Goal: Information Seeking & Learning: Learn about a topic

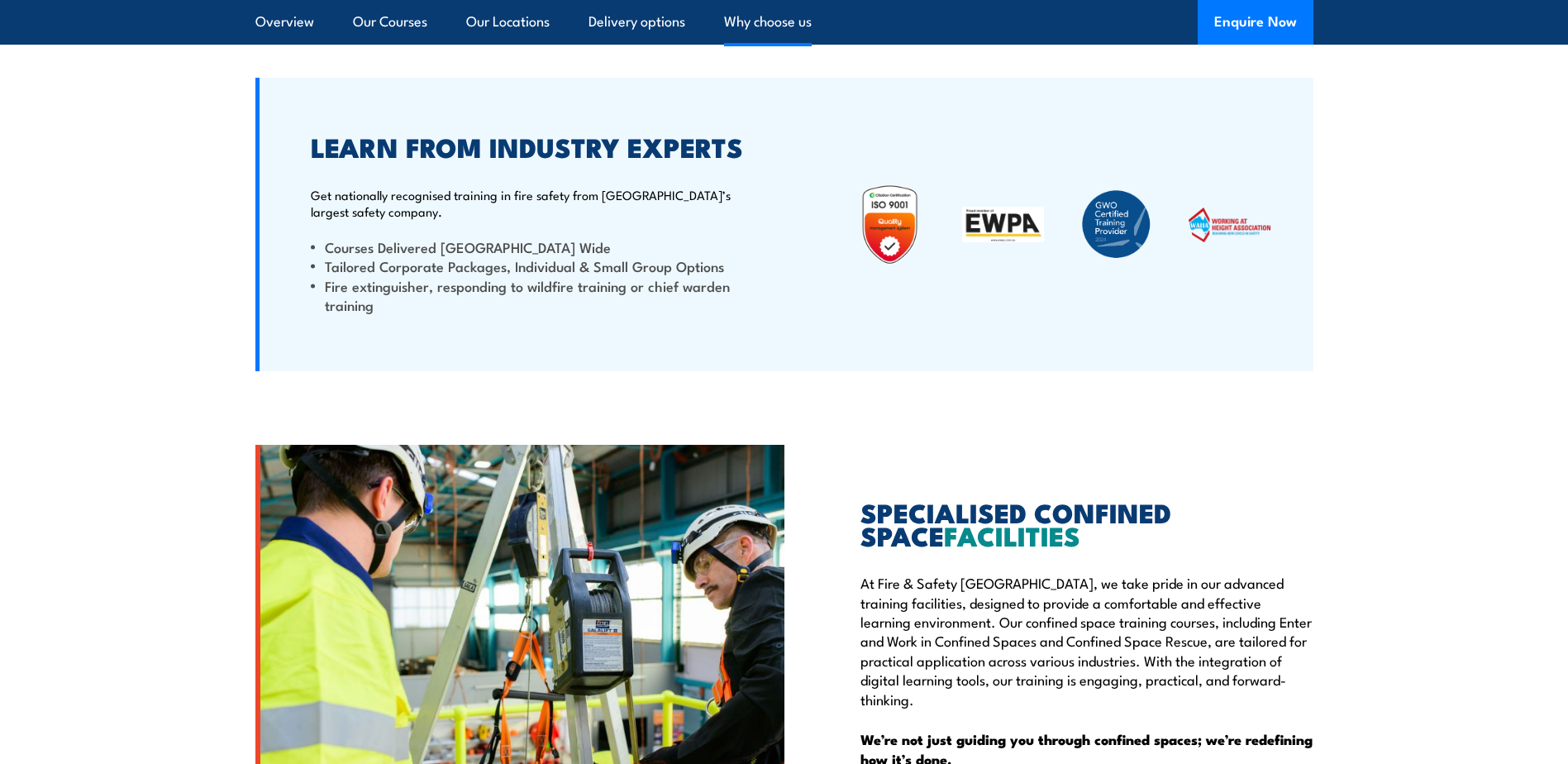
scroll to position [4232, 0]
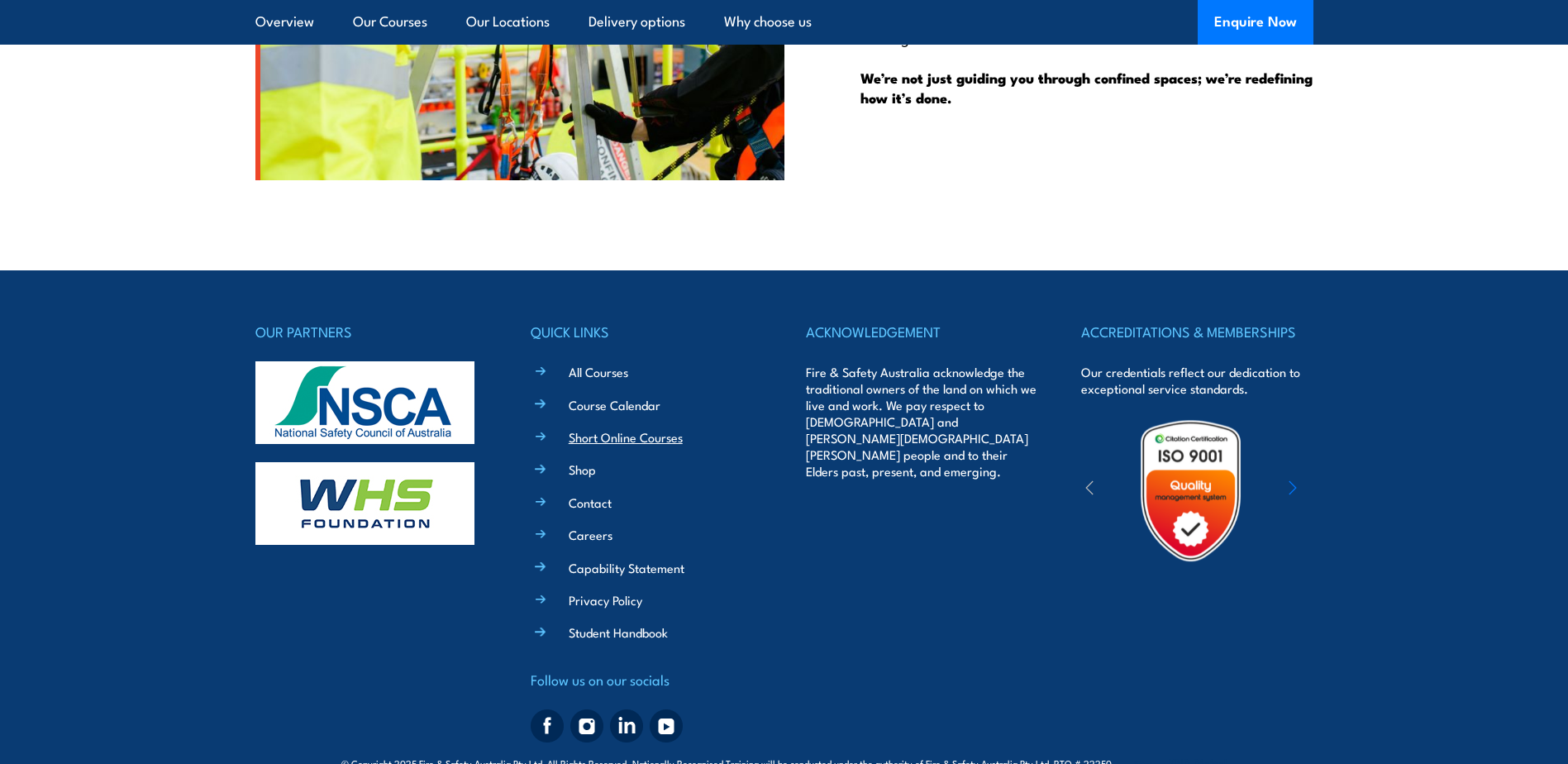
click at [620, 442] on link "Short Online Courses" at bounding box center [626, 436] width 114 height 17
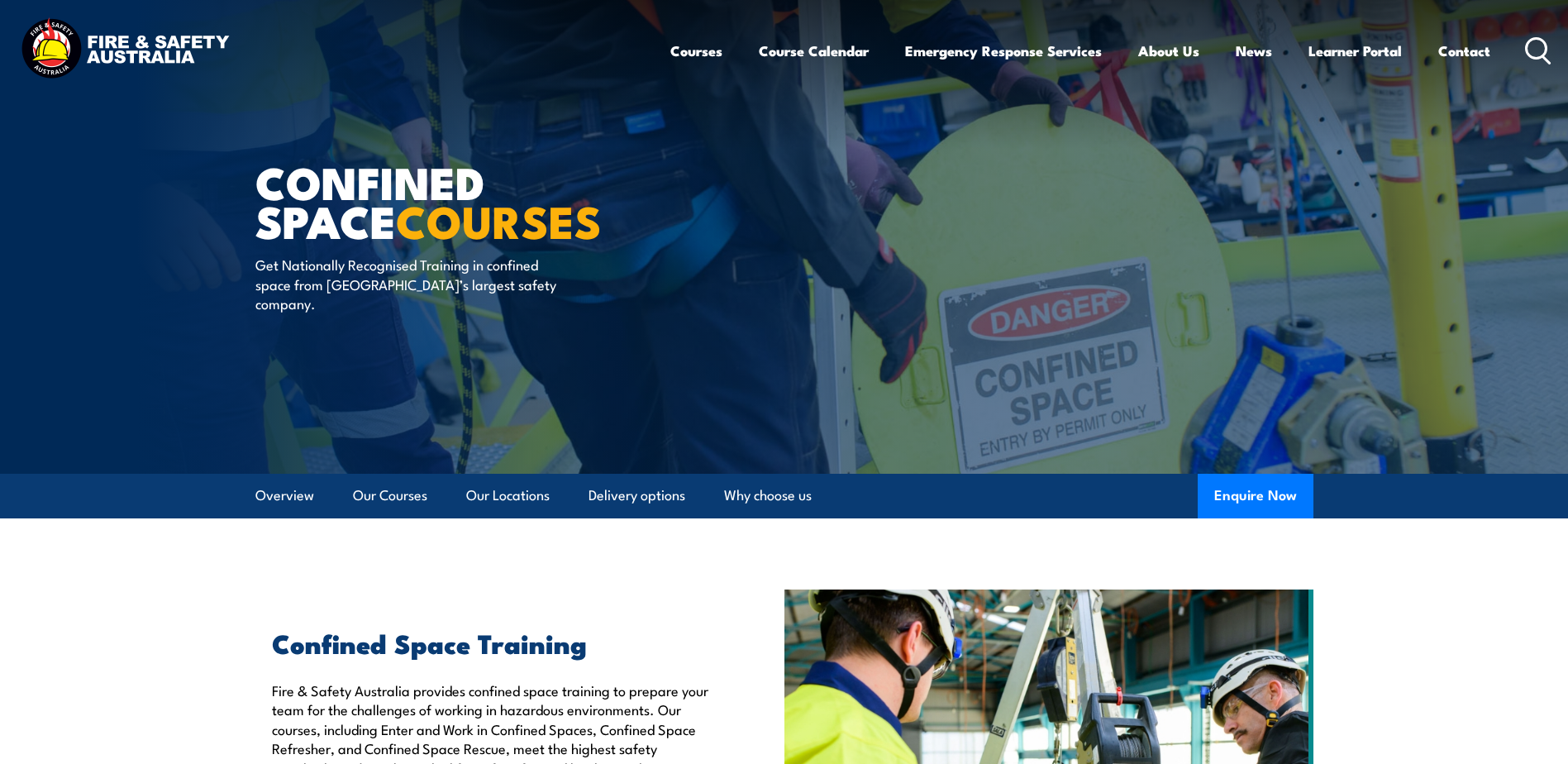
click at [1531, 53] on icon at bounding box center [1538, 51] width 26 height 27
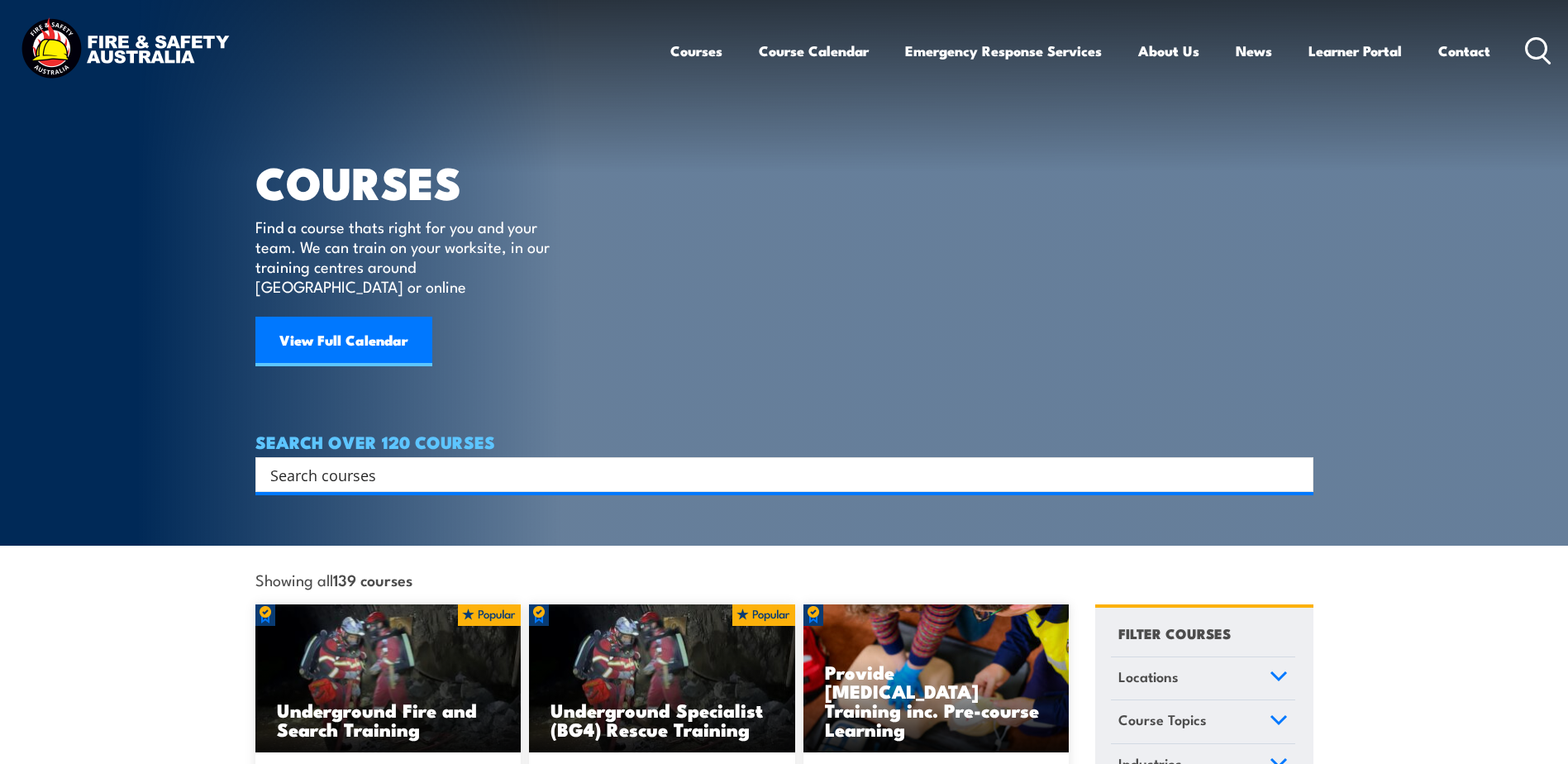
click at [441, 463] on input "Search input" at bounding box center [774, 474] width 1007 height 24
type input "permit"
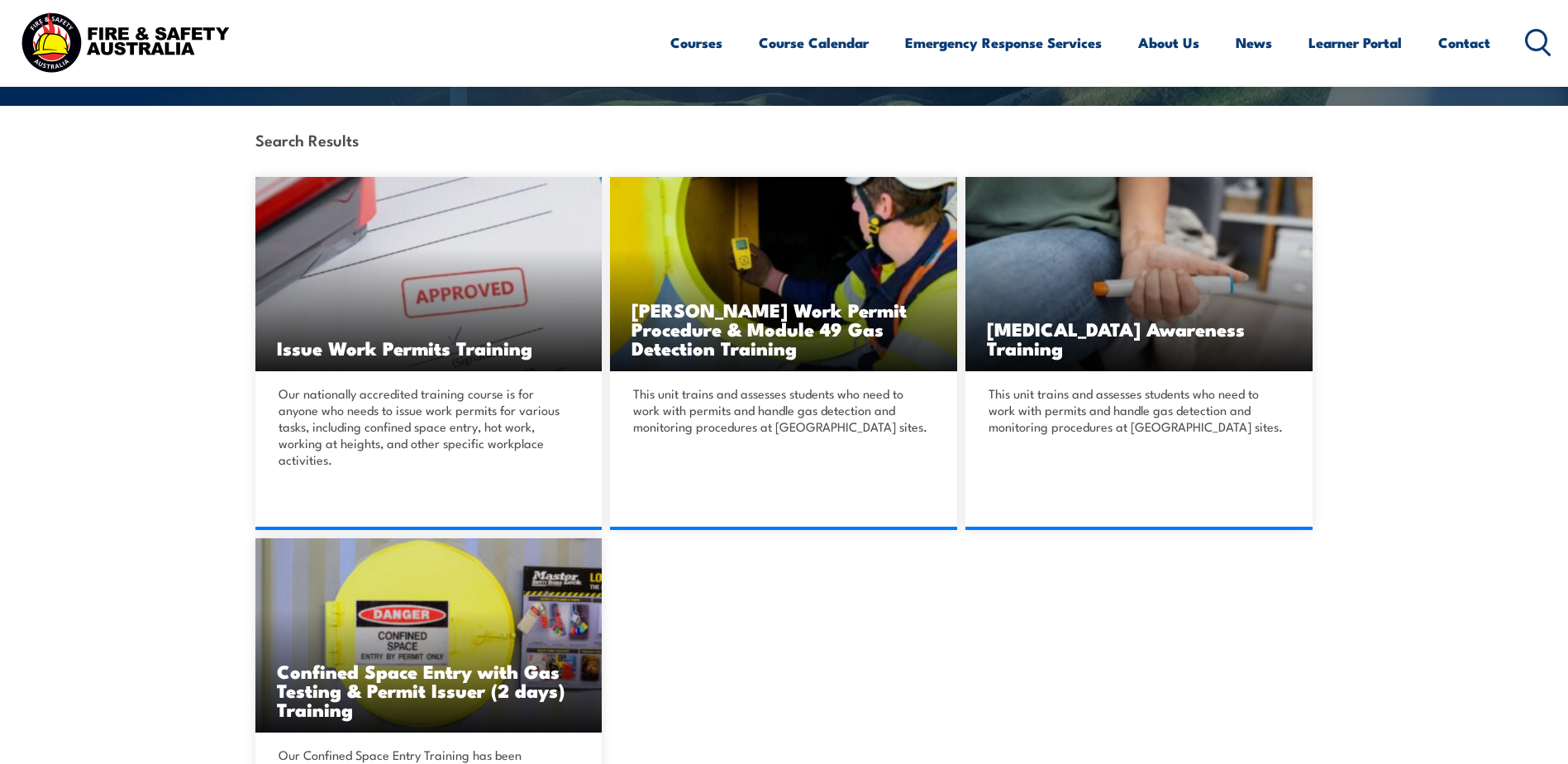
scroll to position [496, 0]
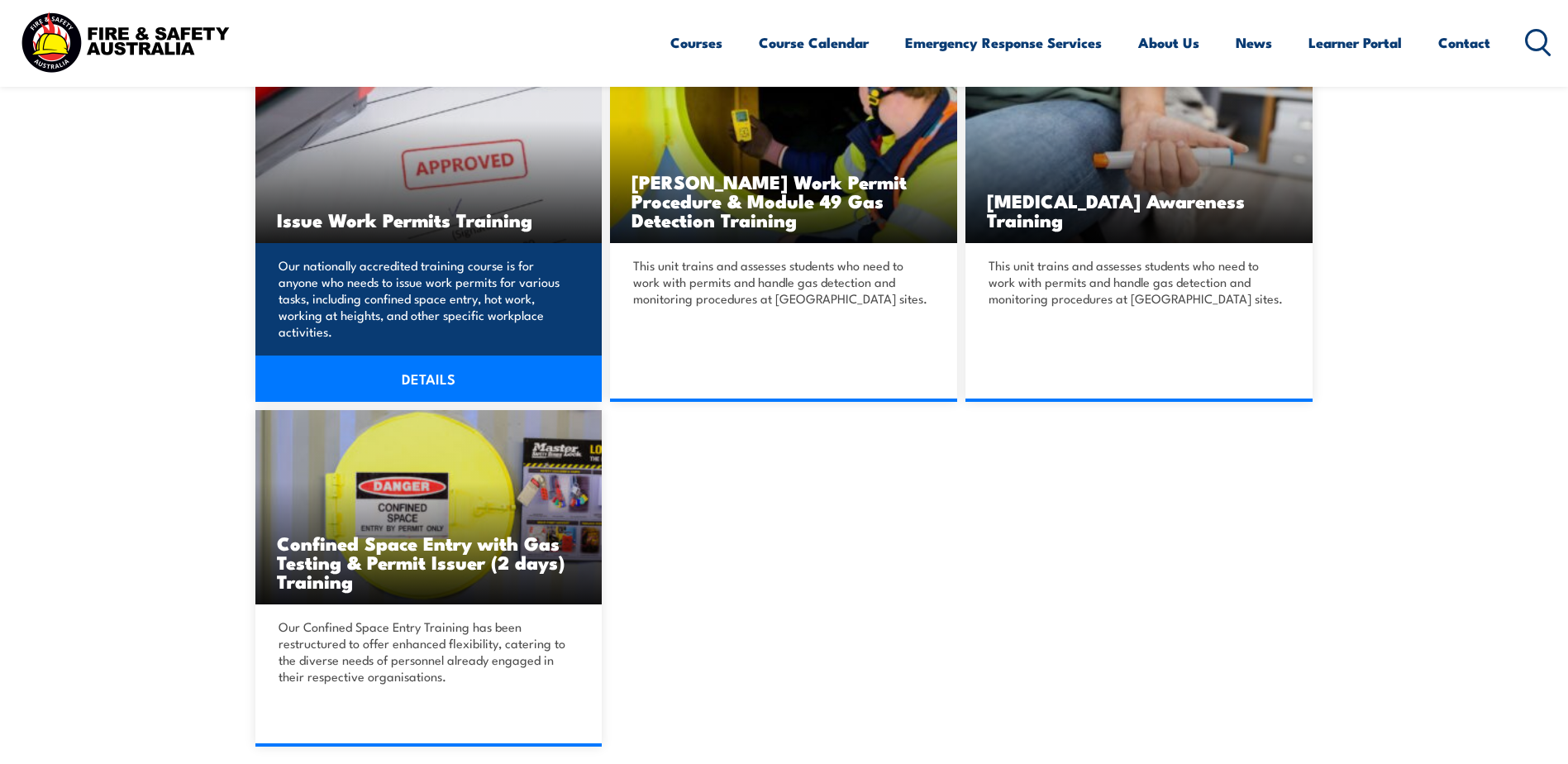
click at [417, 140] on img at bounding box center [429, 146] width 347 height 195
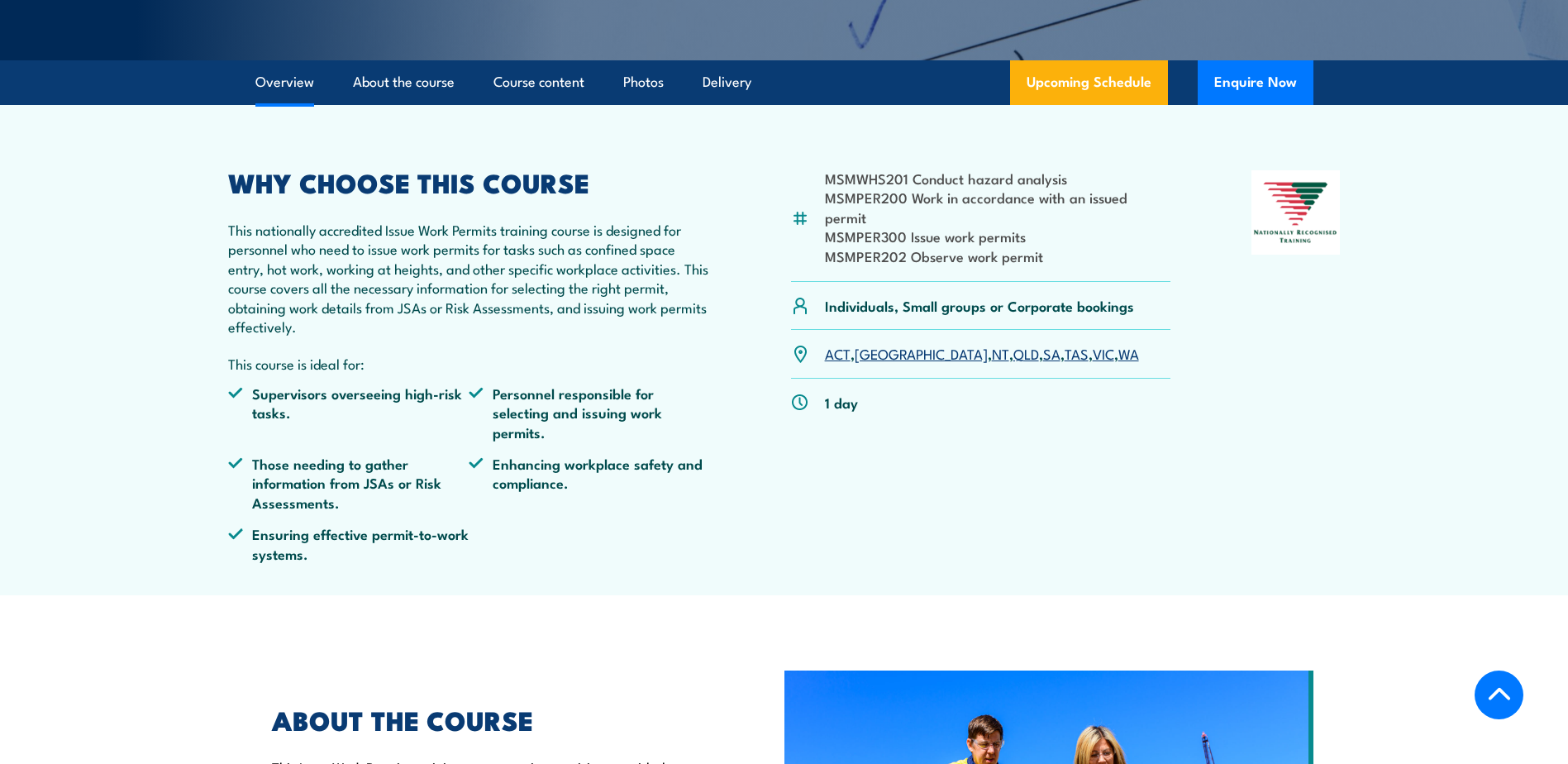
click at [1013, 343] on link "QLD" at bounding box center [1026, 353] width 25 height 20
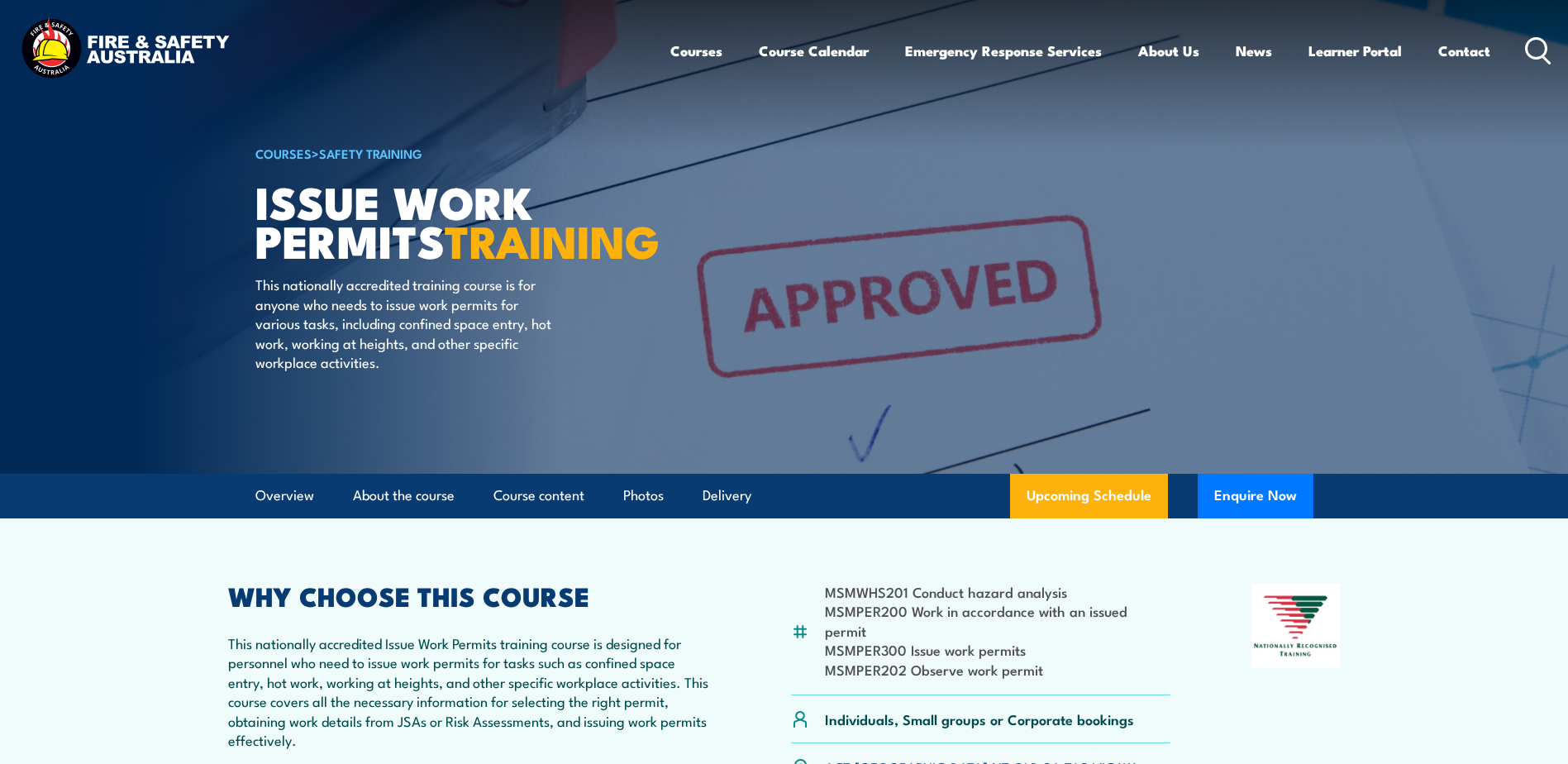
click at [1460, 287] on img at bounding box center [784, 237] width 1568 height 474
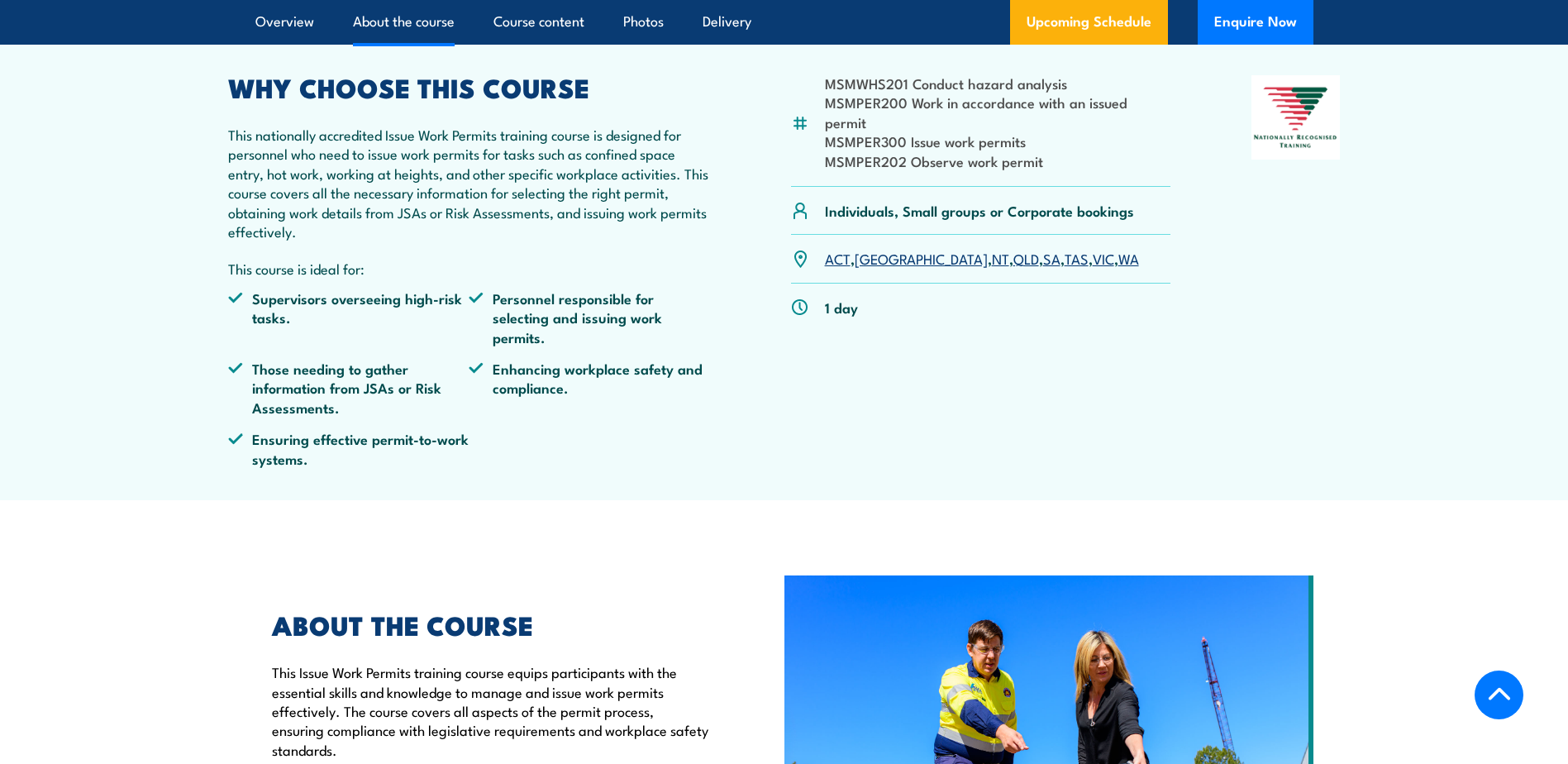
scroll to position [414, 0]
